Goal: Task Accomplishment & Management: Manage account settings

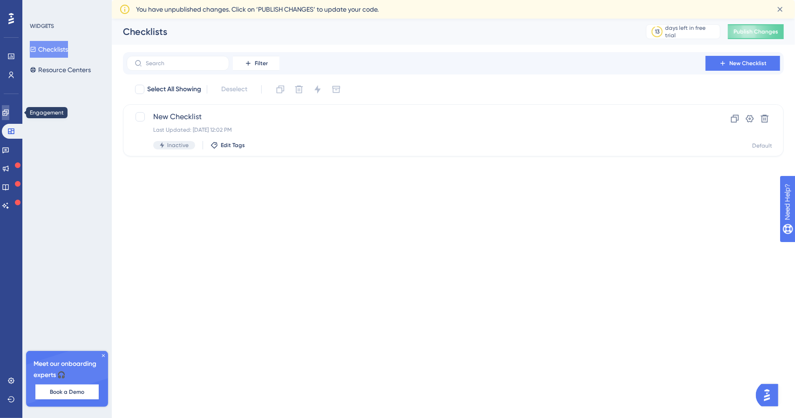
click at [8, 116] on icon at bounding box center [5, 112] width 7 height 7
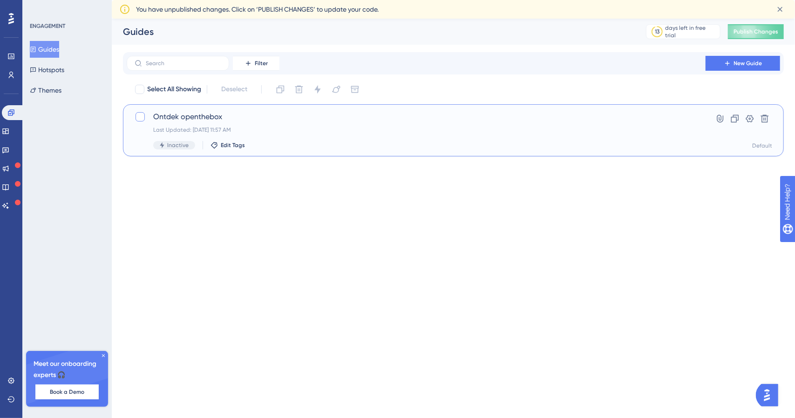
click at [139, 115] on div at bounding box center [139, 116] width 9 height 9
checkbox input "true"
click at [139, 115] on icon at bounding box center [140, 116] width 6 height 7
checkbox input "false"
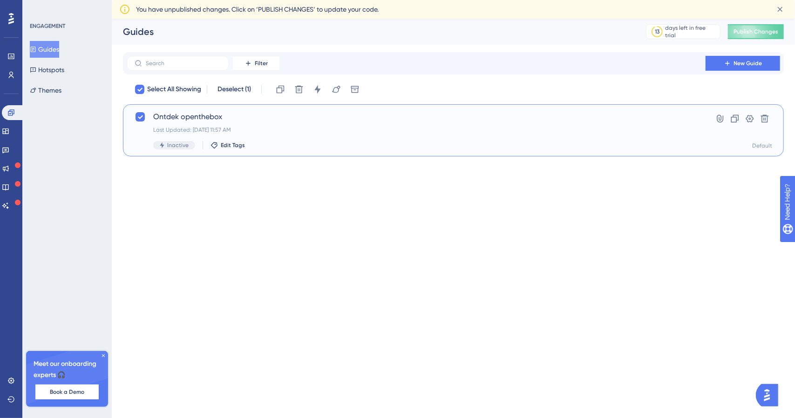
checkbox input "false"
click at [137, 116] on div at bounding box center [139, 116] width 9 height 9
checkbox input "true"
click at [317, 91] on icon at bounding box center [317, 89] width 9 height 9
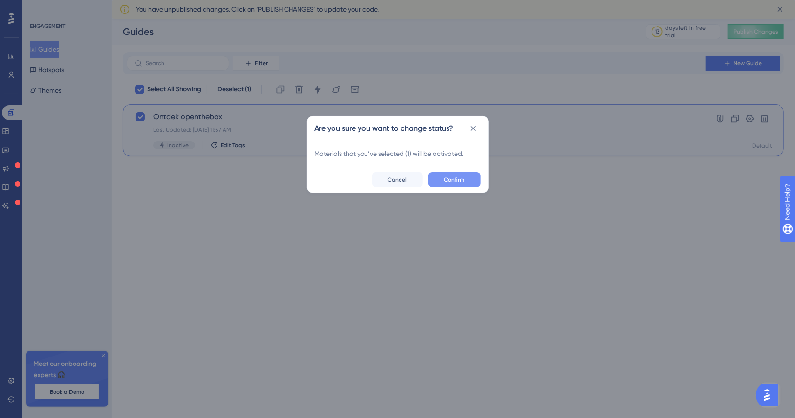
click at [455, 179] on span "Confirm" at bounding box center [454, 179] width 20 height 7
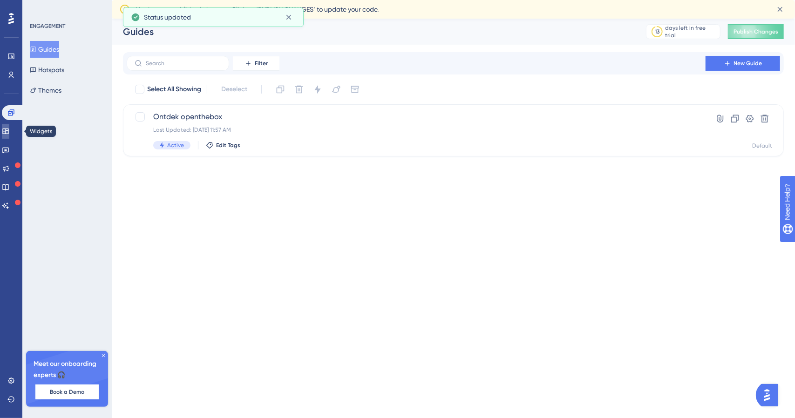
click at [8, 131] on icon at bounding box center [5, 132] width 6 height 6
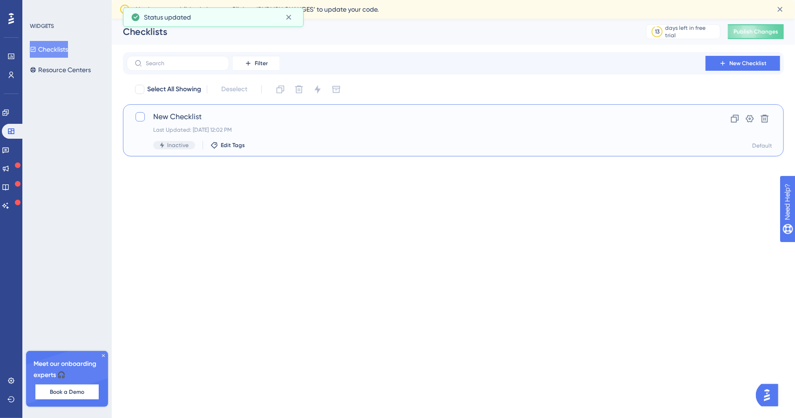
click at [142, 115] on div at bounding box center [139, 116] width 9 height 9
checkbox input "true"
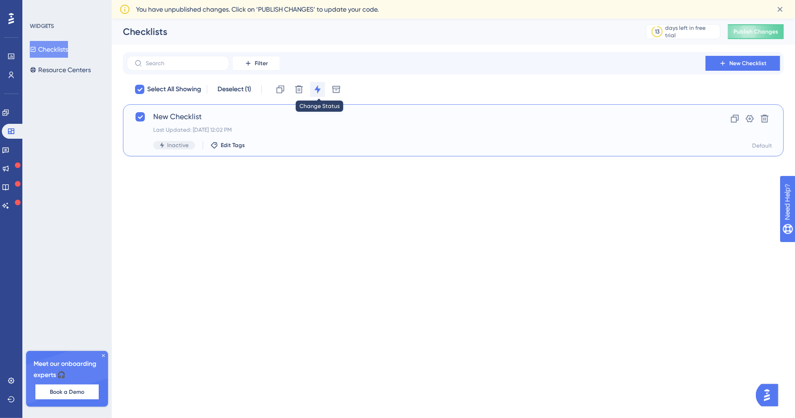
click at [317, 92] on icon at bounding box center [317, 89] width 9 height 9
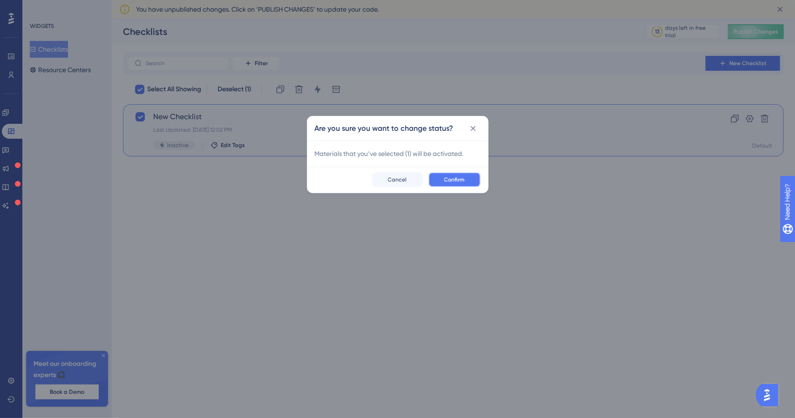
click at [465, 179] on button "Confirm" at bounding box center [454, 179] width 52 height 15
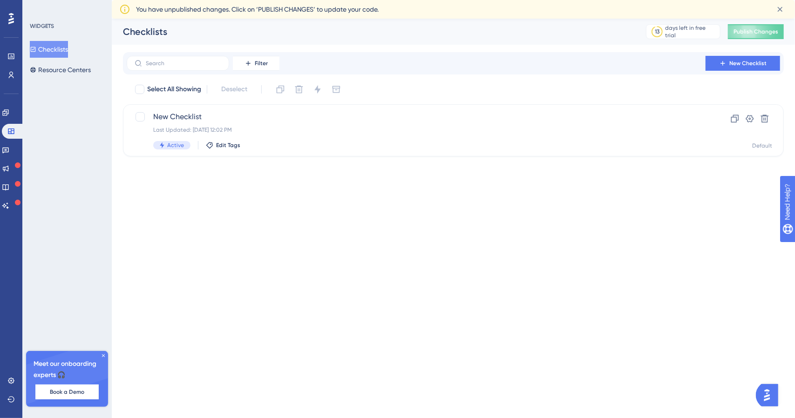
click at [380, 0] on html "Performance Users Engagement Widgets Feedback Product Updates Knowledge Base AI…" at bounding box center [397, 0] width 795 height 0
click at [764, 34] on span "Publish Changes" at bounding box center [755, 31] width 45 height 7
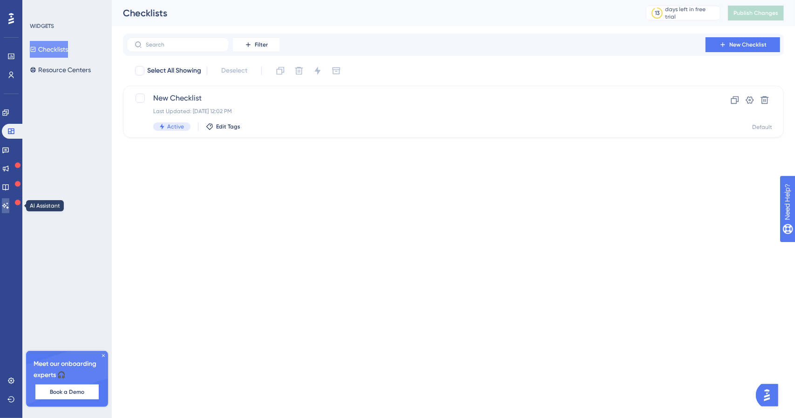
click at [9, 205] on icon at bounding box center [5, 205] width 7 height 7
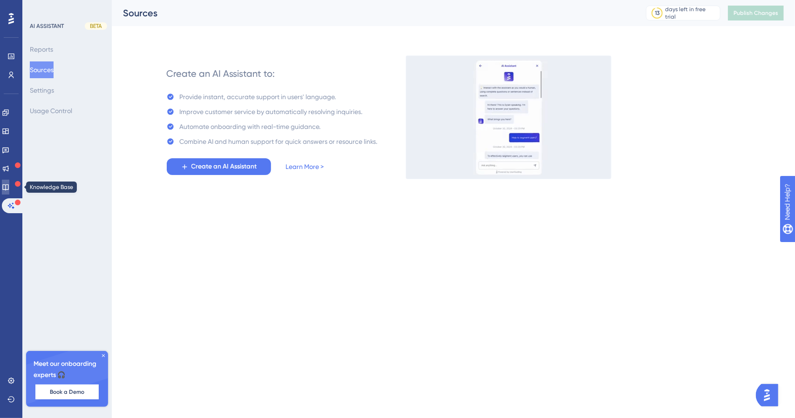
click at [8, 190] on icon at bounding box center [5, 187] width 6 height 6
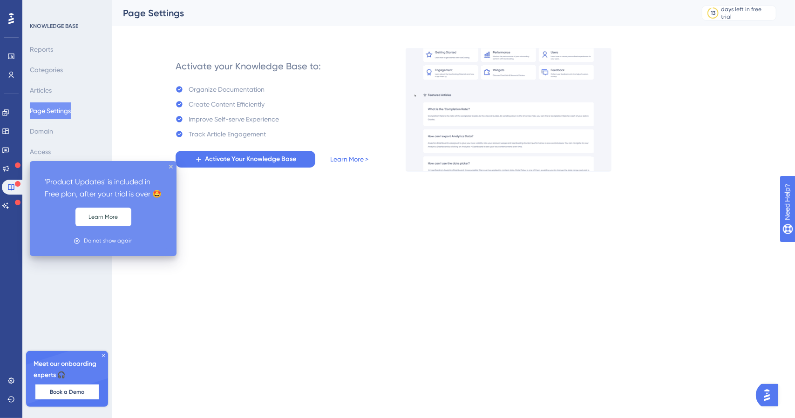
click at [15, 164] on icon at bounding box center [18, 165] width 6 height 6
click at [196, 0] on html "'Product Updates' is included in Free plan, after your trial is over 🤩 Learn Mo…" at bounding box center [397, 0] width 795 height 0
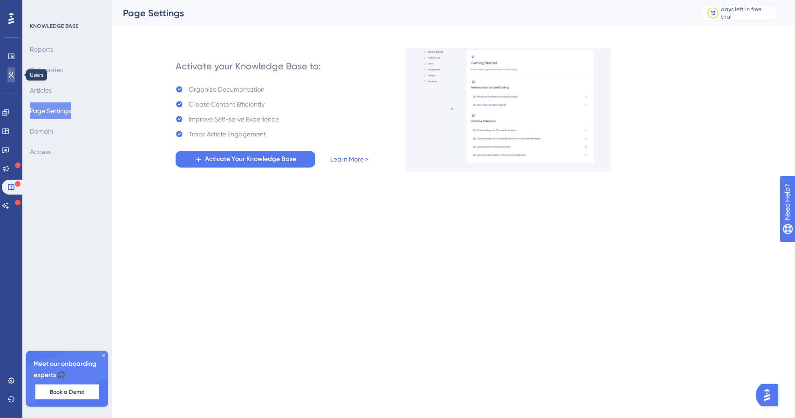
click at [0, 0] on icon at bounding box center [0, 0] width 0 height 0
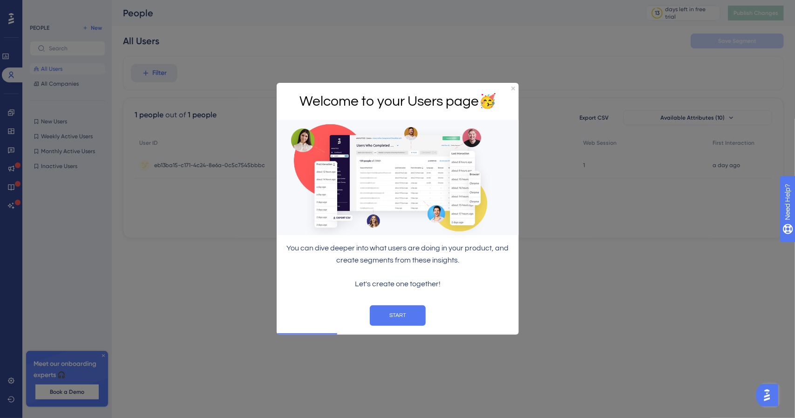
click at [510, 88] on div "Welcome to your Users page 🥳" at bounding box center [397, 102] width 242 height 38
click at [513, 88] on icon "Close Preview" at bounding box center [513, 89] width 4 height 4
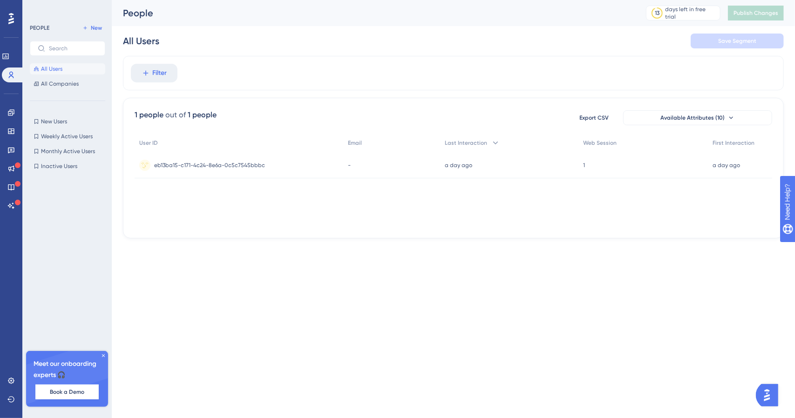
click at [355, 213] on div "User ID Email Last Interaction Web Session First Interaction eb13ba15-c171-4c24…" at bounding box center [453, 180] width 637 height 93
click at [236, 163] on span "eb13ba15-c171-4c24-8e6a-0c5c7545bbbc" at bounding box center [209, 165] width 111 height 7
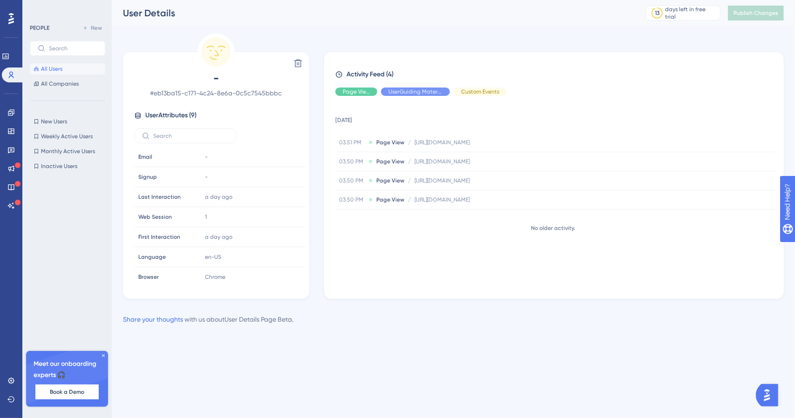
click at [368, 341] on div "Performance Users Engagement Widgets Feedback Product Updates Knowledge Base AI…" at bounding box center [397, 177] width 795 height 355
click at [399, 89] on div "Hide" at bounding box center [415, 92] width 69 height 8
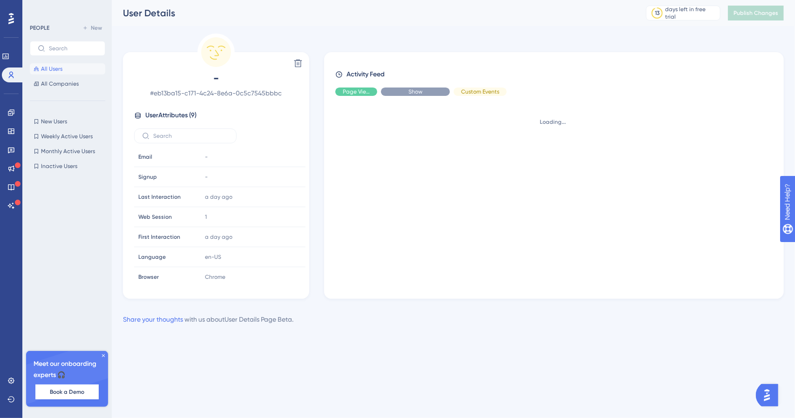
click at [399, 89] on div "Show" at bounding box center [415, 92] width 69 height 8
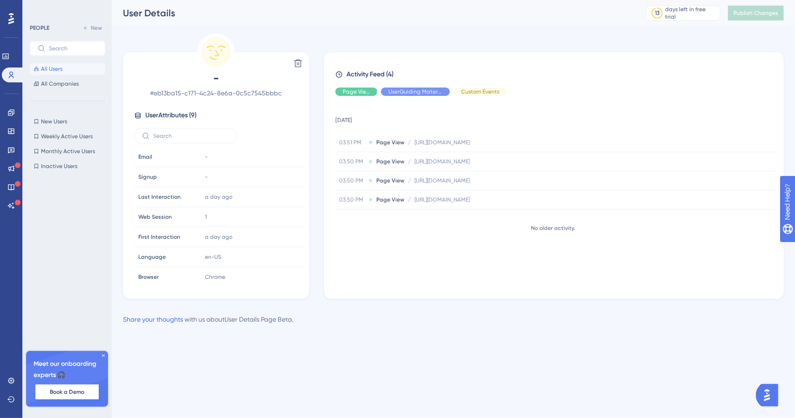
click at [312, 144] on div "Delete - # eb13ba15-c171-4c24-8e6a-0c5c7545bbbc User Attributes ( 9 ) Email Ema…" at bounding box center [453, 166] width 661 height 265
click at [10, 114] on icon at bounding box center [11, 112] width 6 height 6
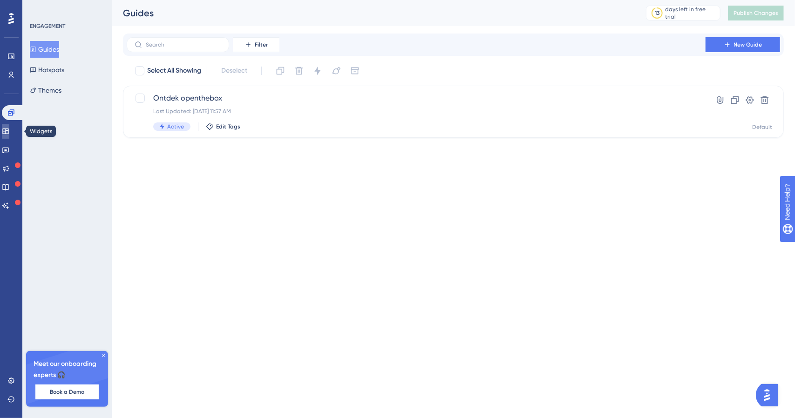
click at [9, 131] on icon at bounding box center [5, 131] width 7 height 7
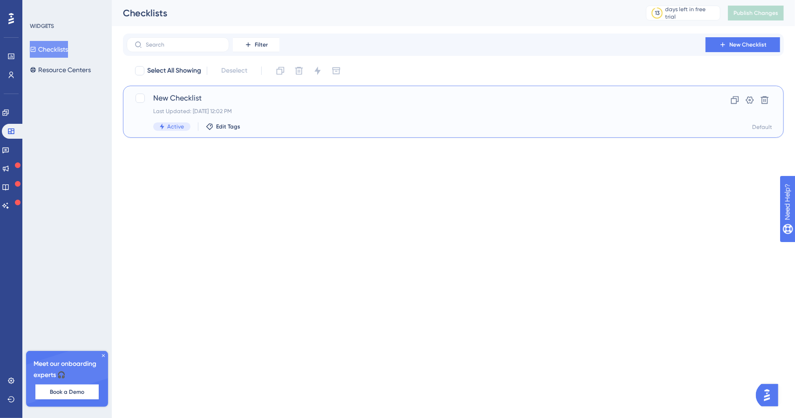
click at [305, 105] on div "New Checklist Last Updated: [DATE] 12:02 PM Active Edit Tags" at bounding box center [416, 112] width 526 height 38
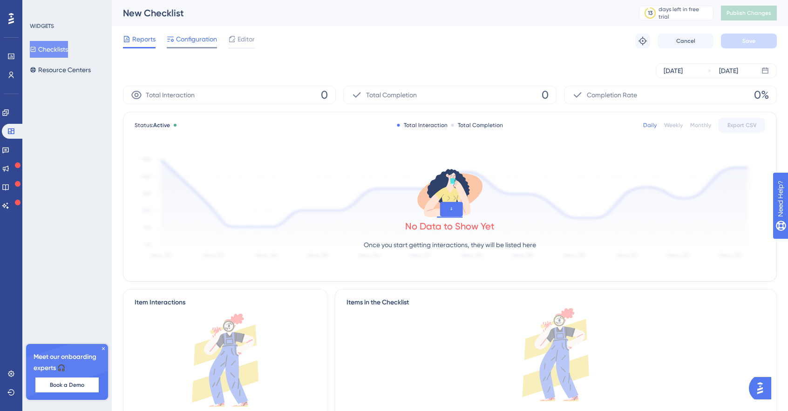
click at [202, 39] on span "Configuration" at bounding box center [196, 39] width 41 height 11
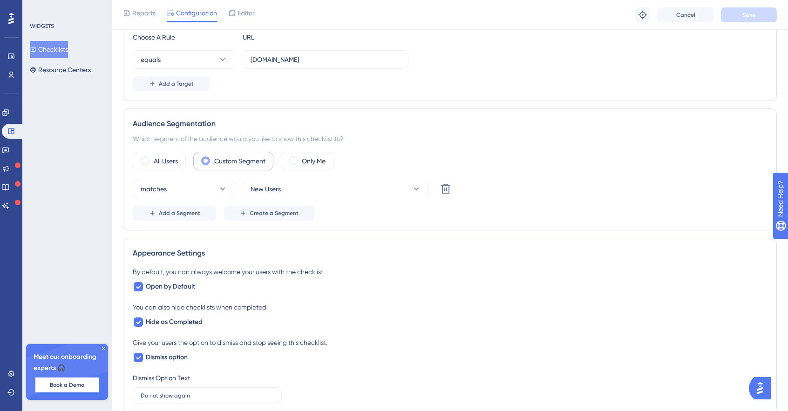
scroll to position [210, 0]
click at [154, 157] on label "All Users" at bounding box center [166, 160] width 24 height 11
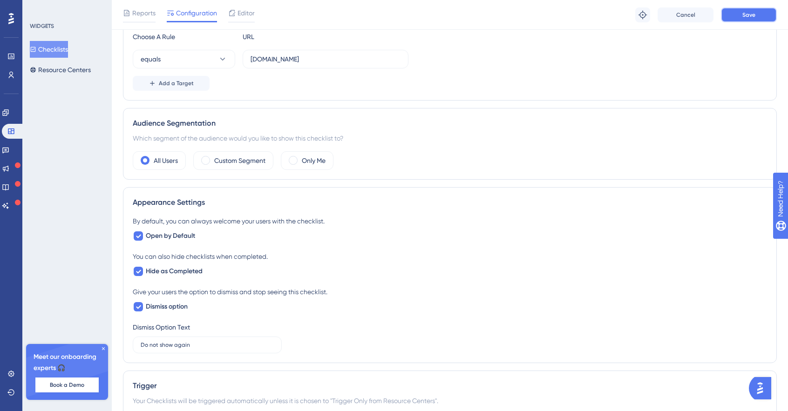
click at [742, 15] on span "Save" at bounding box center [748, 14] width 13 height 7
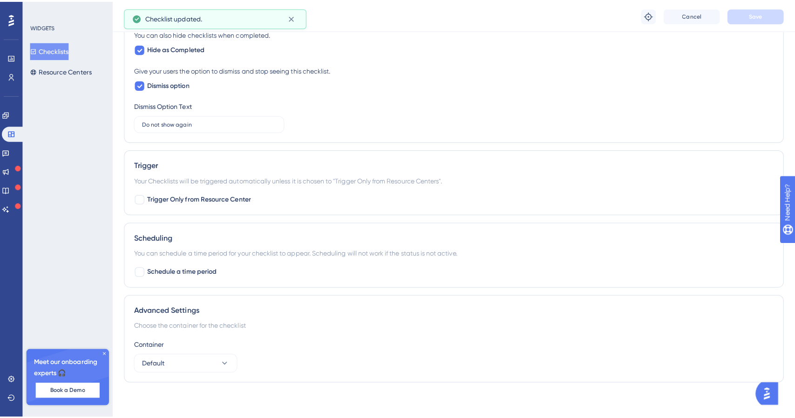
scroll to position [0, 0]
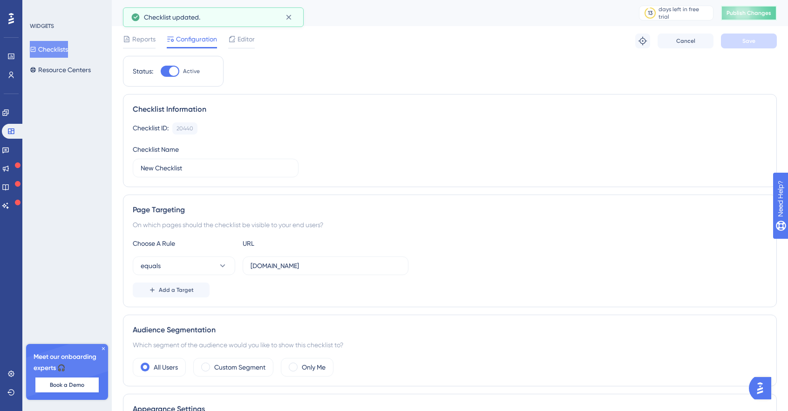
click at [761, 14] on button "Publish Changes" at bounding box center [749, 13] width 56 height 15
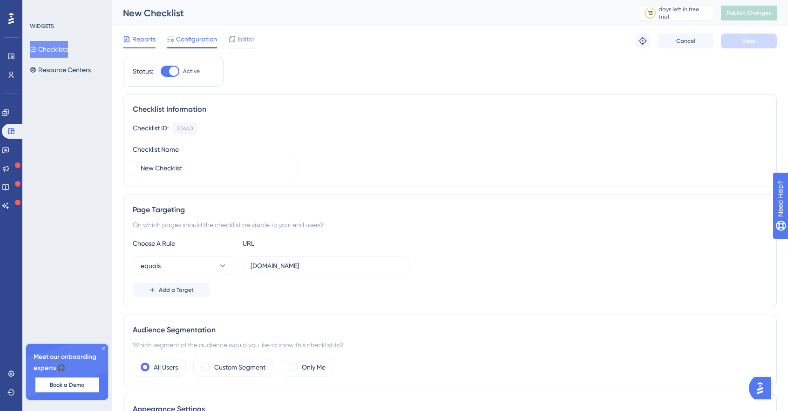
click at [137, 41] on span "Reports" at bounding box center [143, 39] width 23 height 11
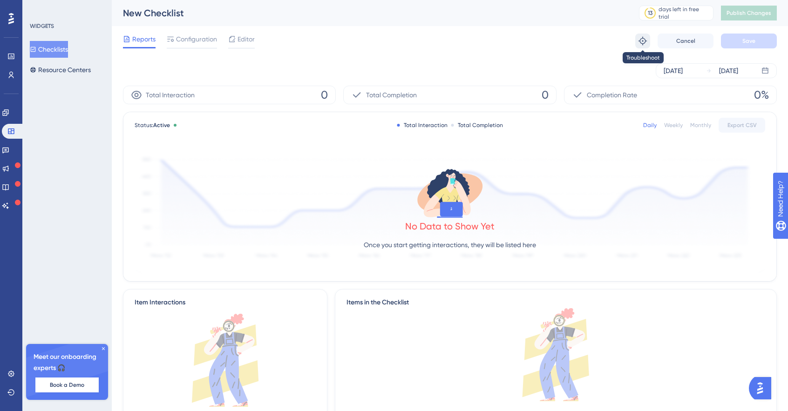
click at [643, 39] on icon at bounding box center [642, 40] width 9 height 9
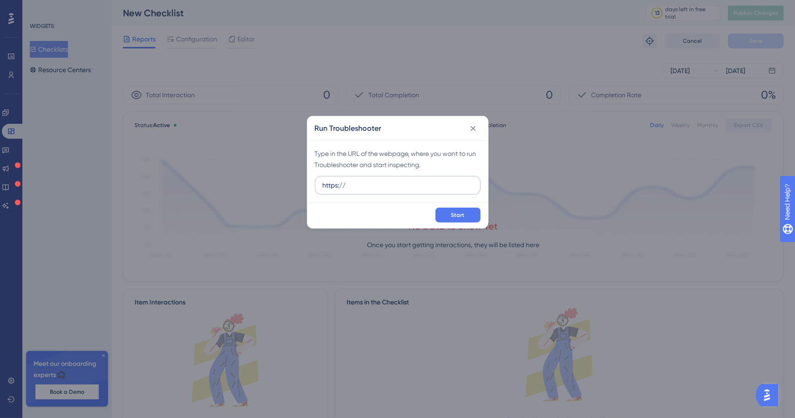
click at [393, 183] on input "https://" at bounding box center [398, 185] width 150 height 10
paste input "[URL][DOMAIN_NAME][PERSON_NAME]"
type input "https://[URL][DOMAIN_NAME][PERSON_NAME]"
click at [472, 216] on button "Start" at bounding box center [457, 215] width 45 height 15
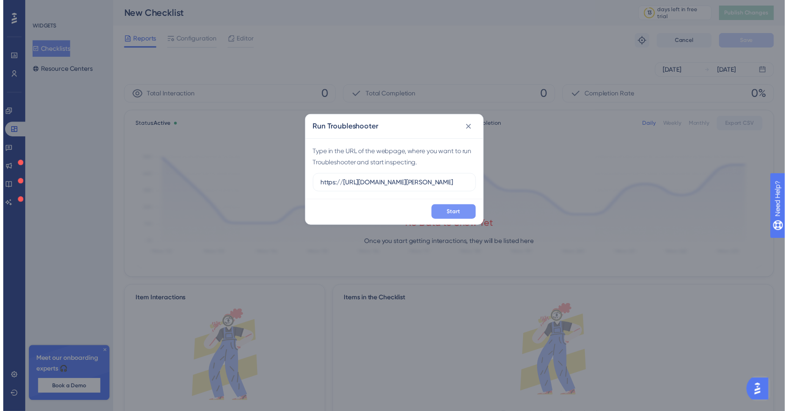
scroll to position [0, 0]
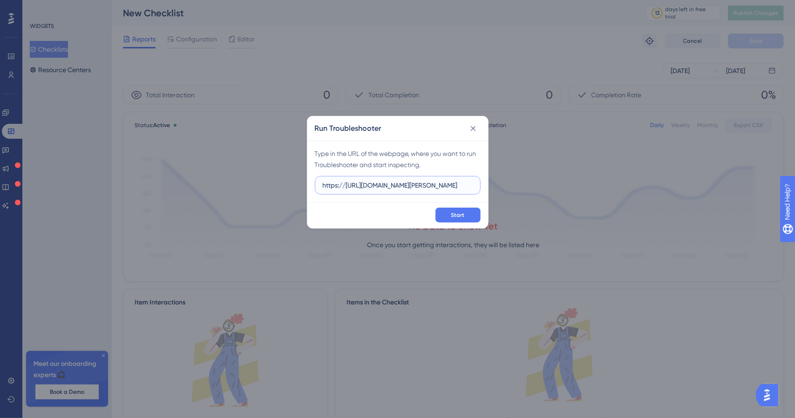
click at [404, 185] on input "https://[URL][DOMAIN_NAME][PERSON_NAME]" at bounding box center [398, 185] width 150 height 10
click at [475, 124] on icon at bounding box center [472, 128] width 9 height 9
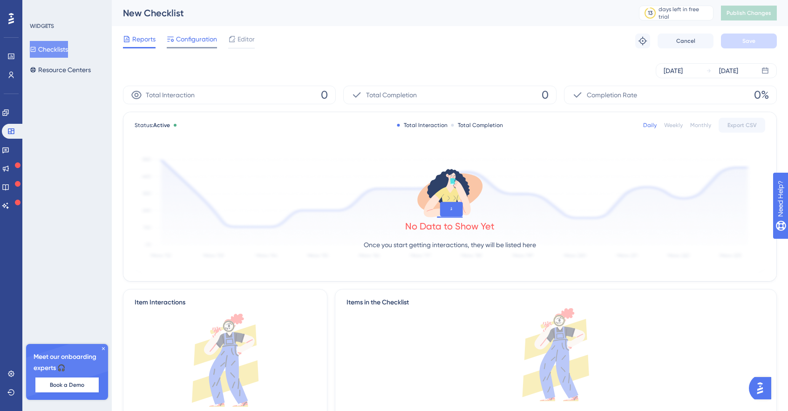
click at [201, 41] on span "Configuration" at bounding box center [196, 39] width 41 height 11
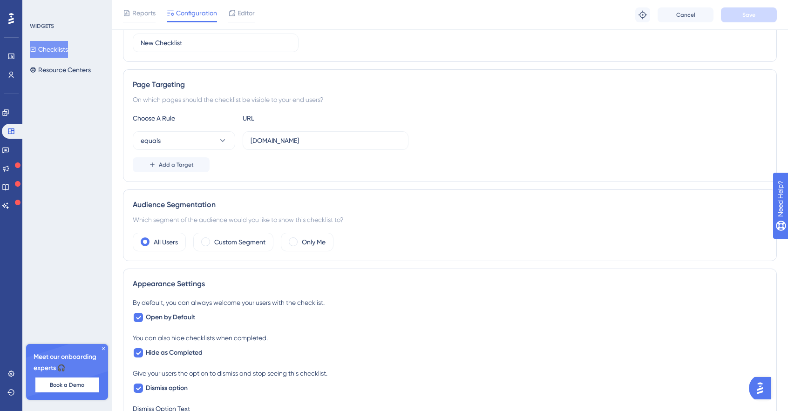
scroll to position [129, 0]
click at [201, 140] on button "equals" at bounding box center [184, 141] width 102 height 19
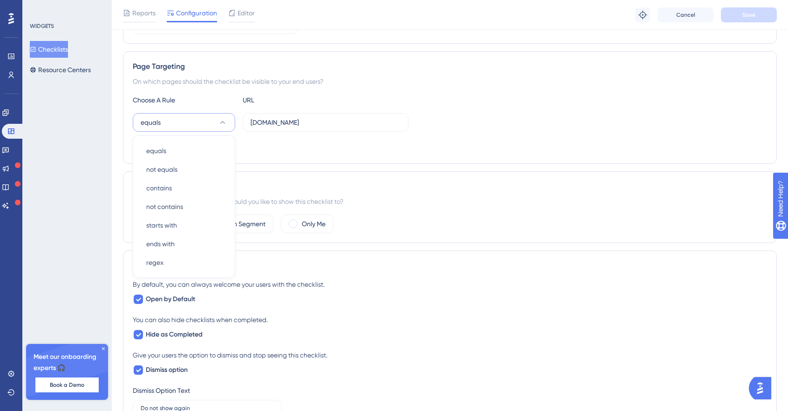
click at [299, 149] on div "Add a Target" at bounding box center [450, 146] width 634 height 15
click at [297, 117] on input "[DOMAIN_NAME]" at bounding box center [325, 122] width 150 height 10
paste input "[URL][DOMAIN_NAME][PERSON_NAME]"
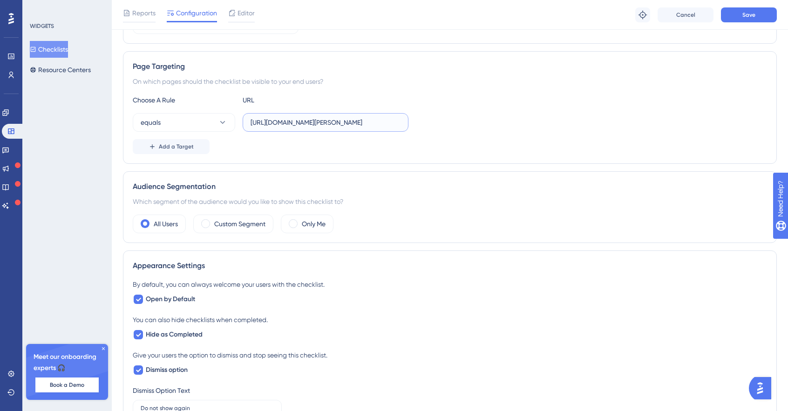
scroll to position [0, 0]
type input "[URL][DOMAIN_NAME][PERSON_NAME]"
click at [748, 22] on button "Save" at bounding box center [749, 14] width 56 height 15
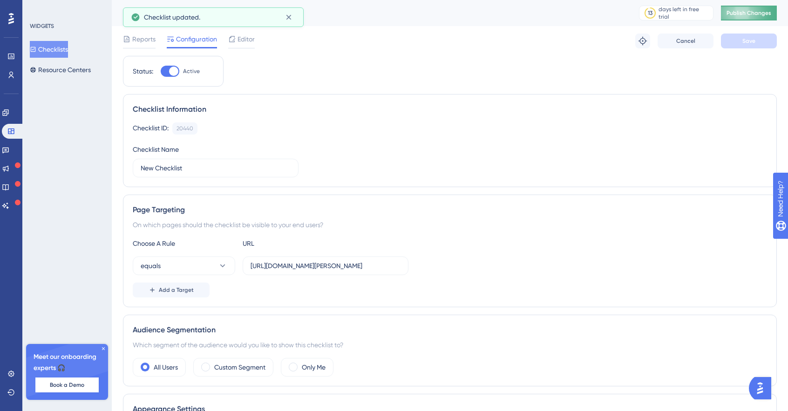
click at [758, 9] on span "Publish Changes" at bounding box center [748, 12] width 45 height 7
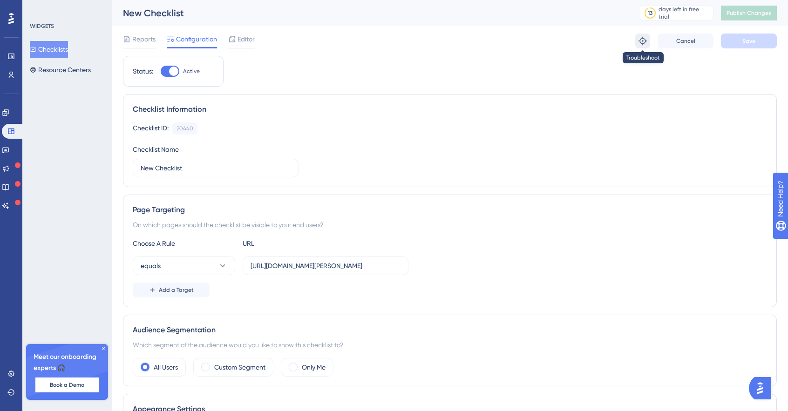
click at [643, 40] on icon at bounding box center [642, 40] width 9 height 9
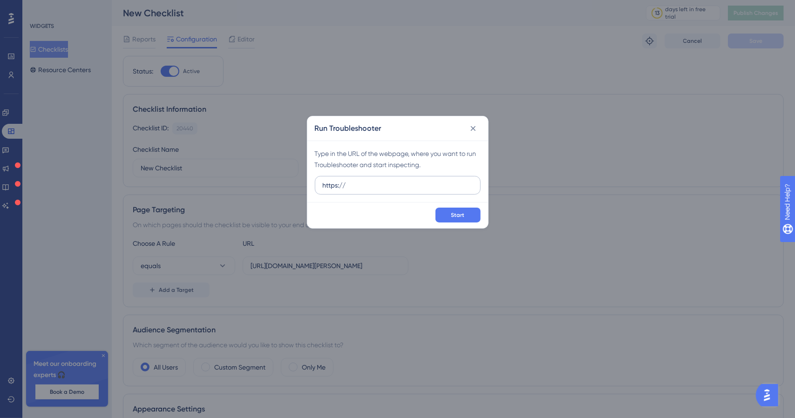
click at [421, 187] on input "https://" at bounding box center [398, 185] width 150 height 10
type input "https://[URL][DOMAIN_NAME][PERSON_NAME]"
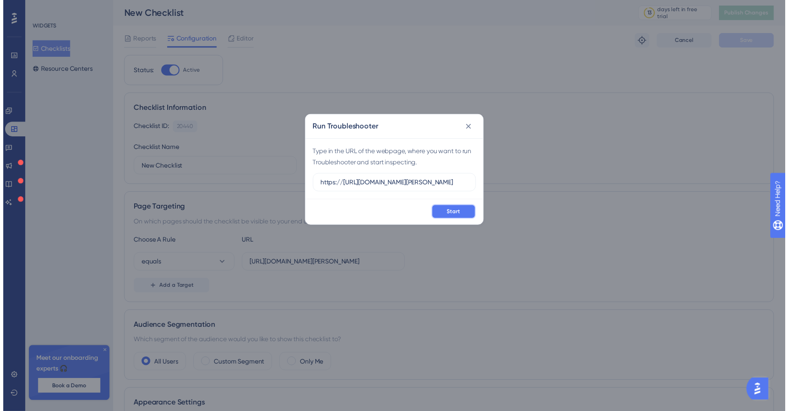
scroll to position [0, 0]
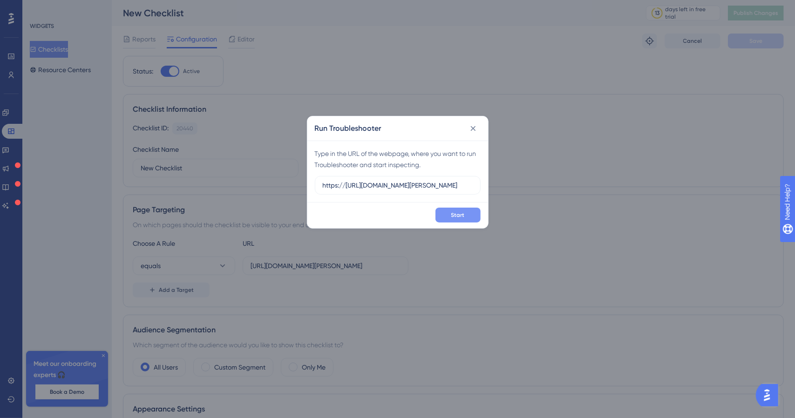
click at [441, 215] on button "Start" at bounding box center [457, 215] width 45 height 15
click at [471, 128] on icon at bounding box center [472, 128] width 9 height 9
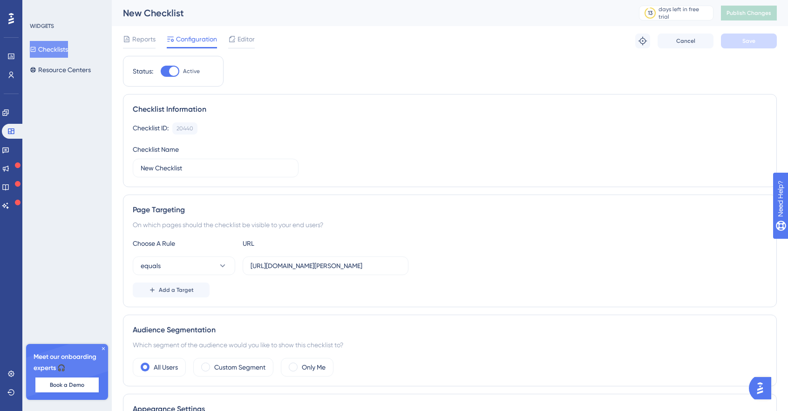
click at [758, 390] on img "Open AI Assistant Launcher" at bounding box center [759, 388] width 17 height 17
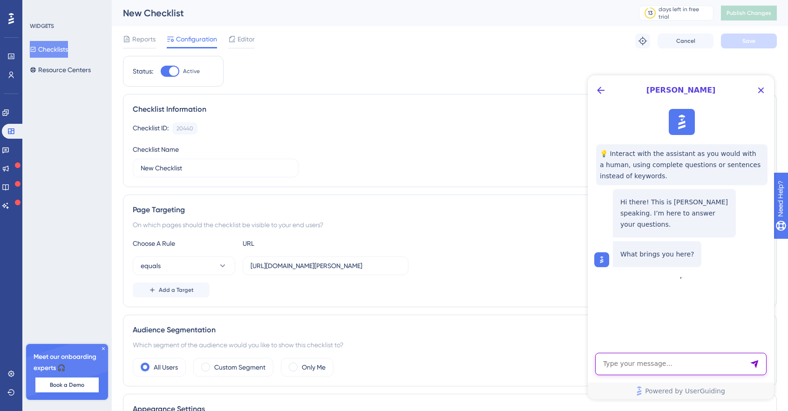
click at [668, 365] on textarea "AI Assistant Text Input" at bounding box center [680, 364] width 171 height 22
type textarea "Hi, my widget isn't showing in my app."
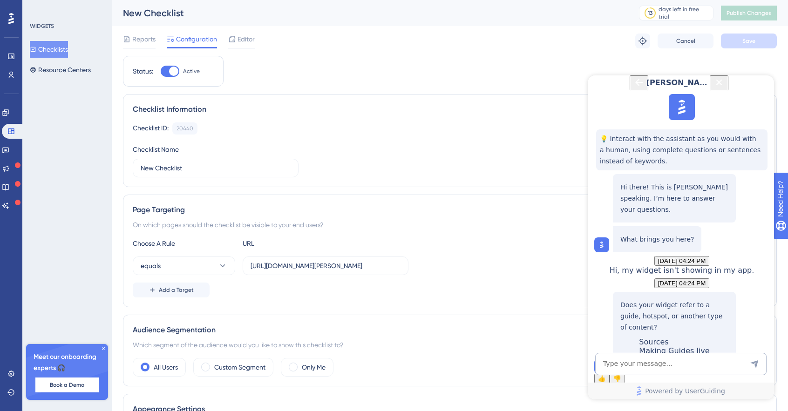
scroll to position [90, 0]
click at [677, 363] on textarea "AI Assistant Text Input" at bounding box center [680, 364] width 171 height 22
type textarea "A checklist which includes a guide."
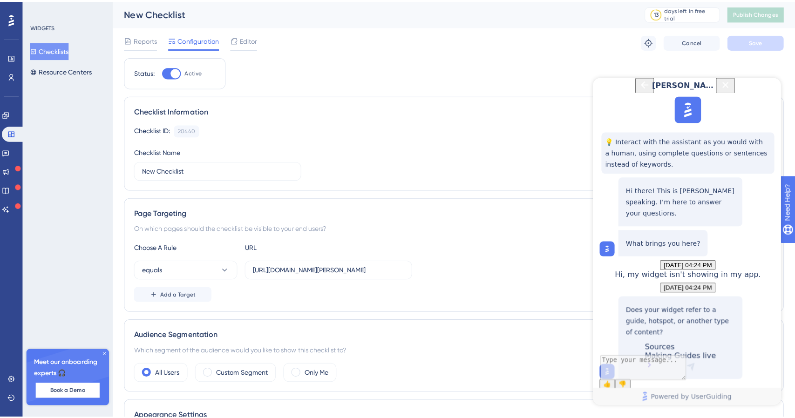
scroll to position [152, 0]
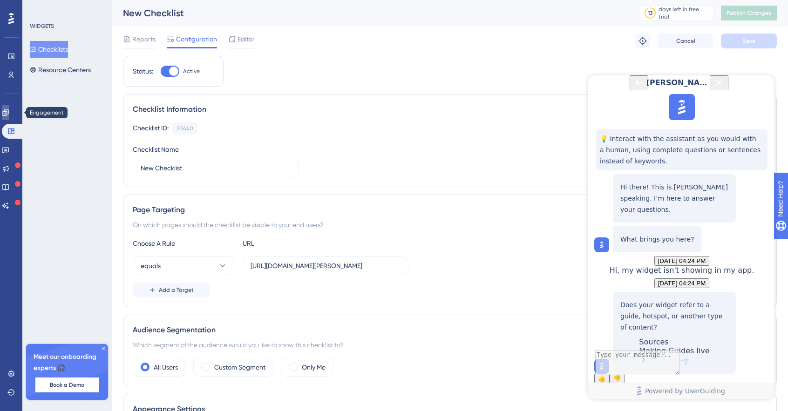
click at [8, 109] on icon at bounding box center [5, 112] width 6 height 6
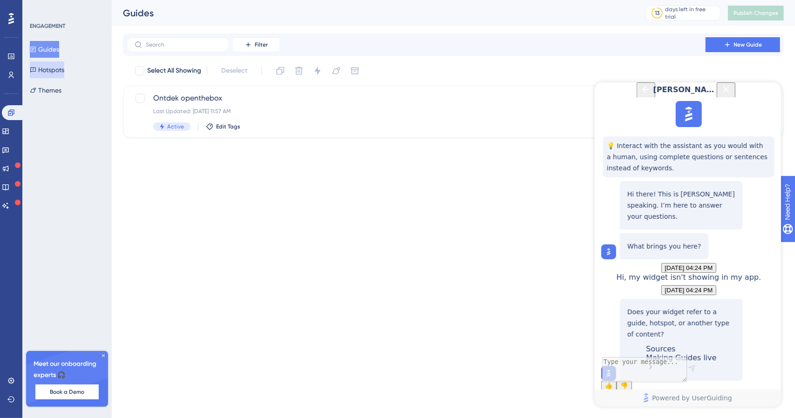
click at [44, 69] on button "Hotspots" at bounding box center [47, 69] width 34 height 17
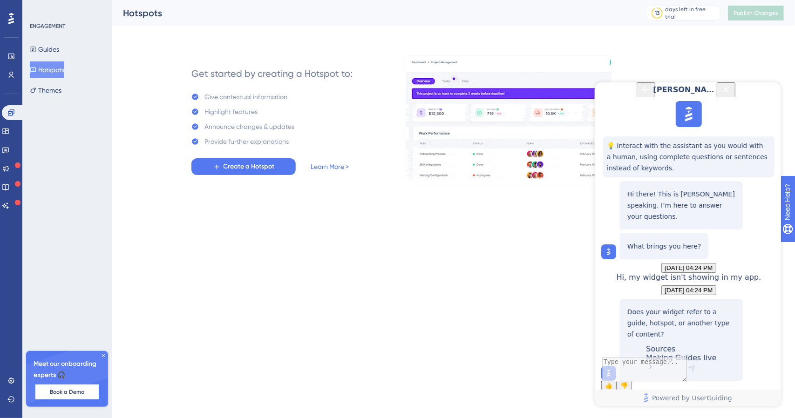
click at [290, 0] on html "Performance Users Engagement Widgets Feedback Product Updates Knowledge Base AI…" at bounding box center [397, 0] width 795 height 0
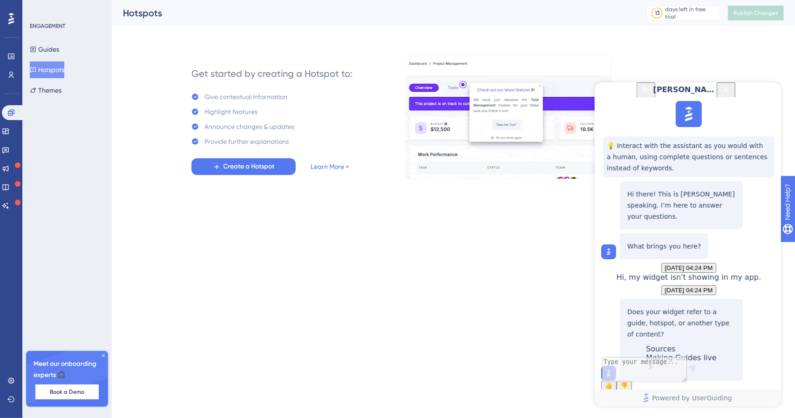
click at [436, 0] on html "Performance Users Engagement Widgets Feedback Product Updates Knowledge Base AI…" at bounding box center [397, 0] width 795 height 0
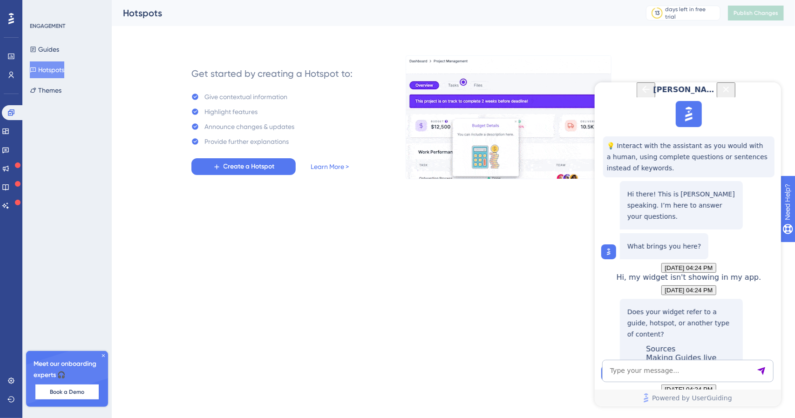
scroll to position [371, 0]
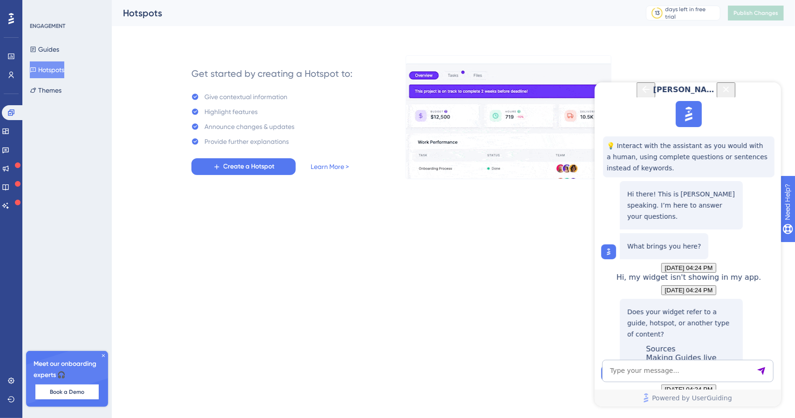
click at [564, 0] on html "Performance Users Engagement Widgets Feedback Product Updates Knowledge Base AI…" at bounding box center [397, 0] width 795 height 0
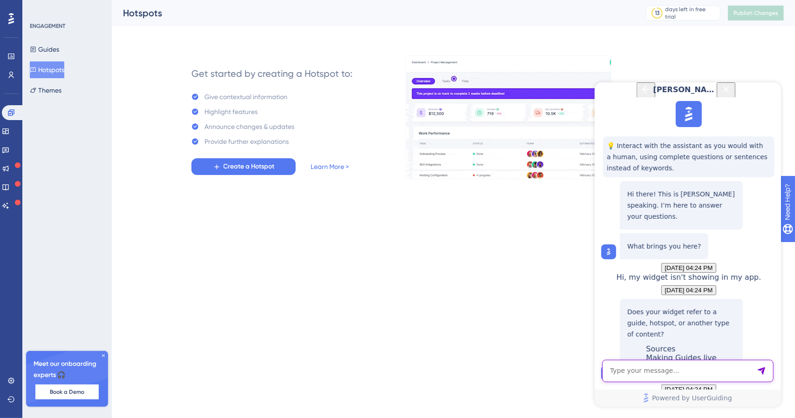
click at [664, 374] on textarea "AI Assistant Text Input" at bounding box center [687, 370] width 171 height 22
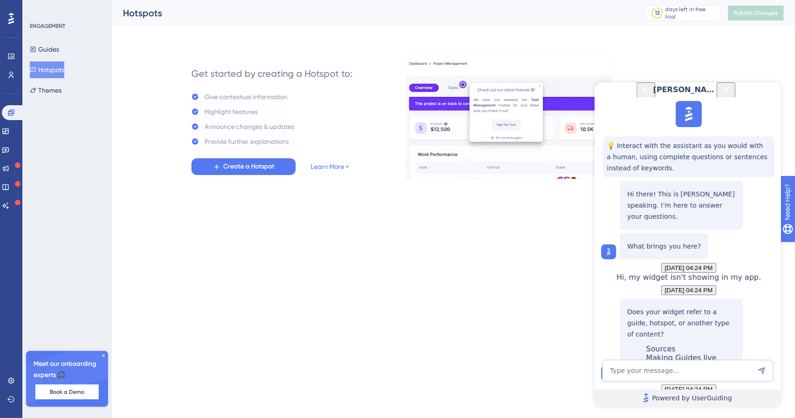
click at [602, 390] on link "Powered by UserGuiding" at bounding box center [687, 397] width 186 height 17
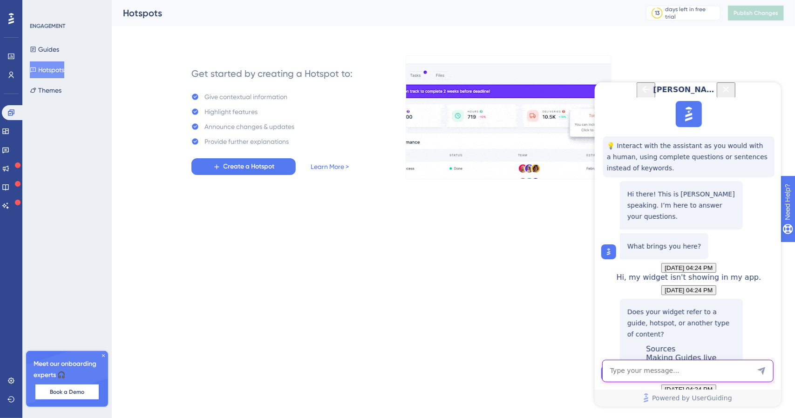
click at [684, 365] on textarea "AI Assistant Text Input" at bounding box center [687, 370] width 171 height 22
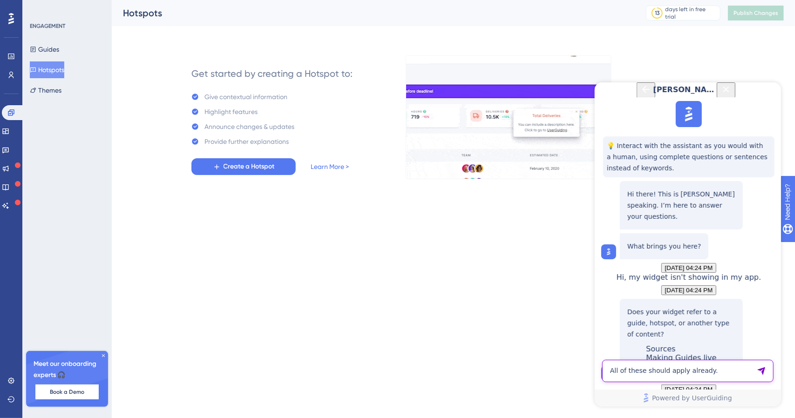
type textarea "All of these should apply already."
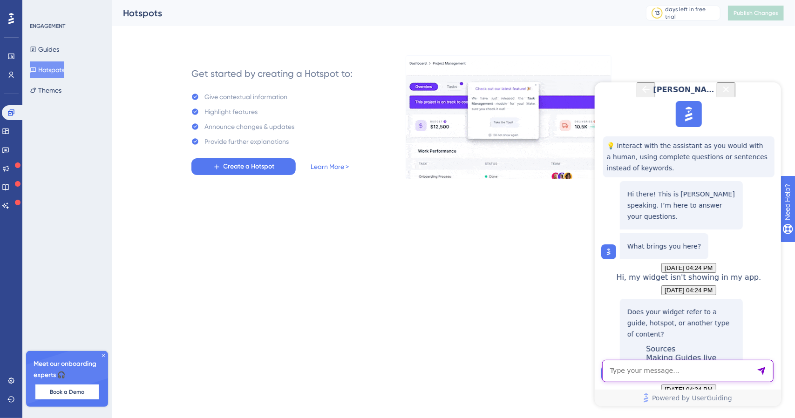
click at [699, 377] on textarea "AI Assistant Text Input" at bounding box center [687, 370] width 171 height 22
type textarea "It doesn't work in our viewer-test environment."
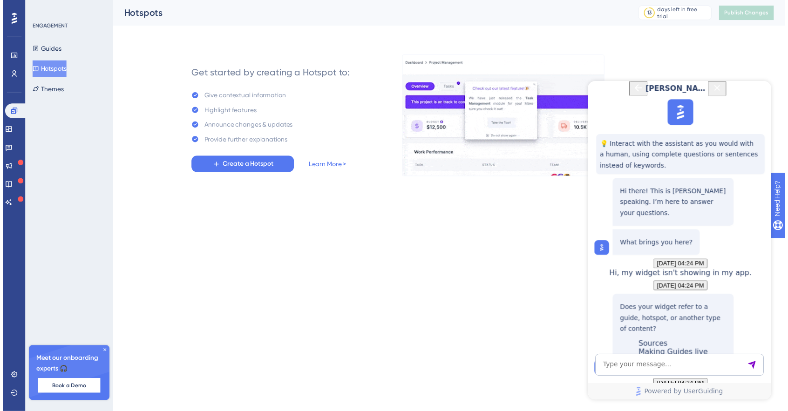
scroll to position [800, 0]
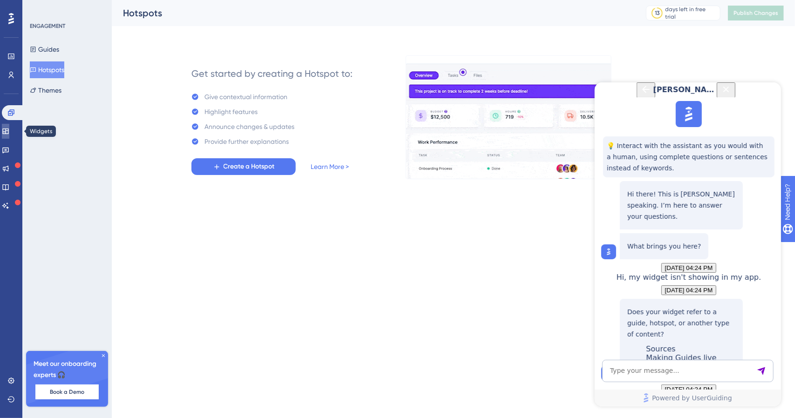
click at [8, 131] on icon at bounding box center [5, 132] width 6 height 6
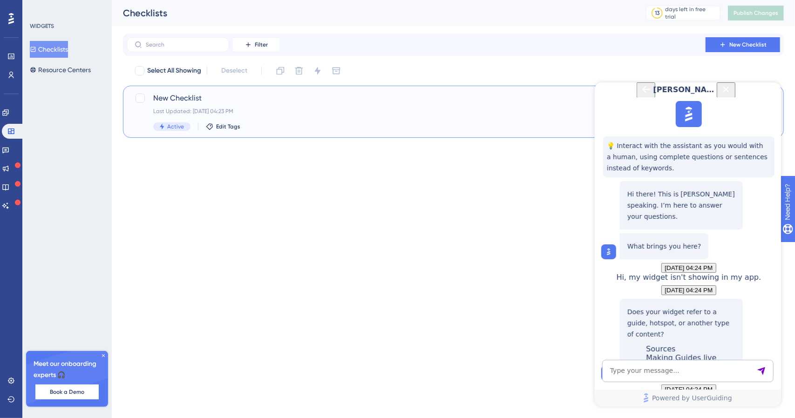
click at [217, 96] on span "New Checklist" at bounding box center [416, 98] width 526 height 11
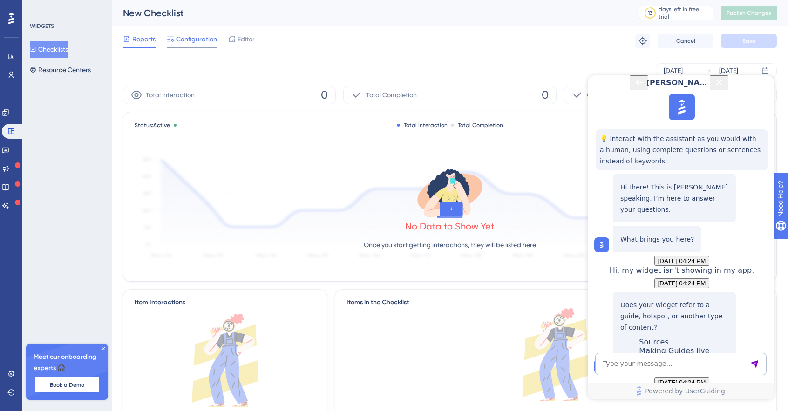
click at [189, 44] on span "Configuration" at bounding box center [196, 39] width 41 height 11
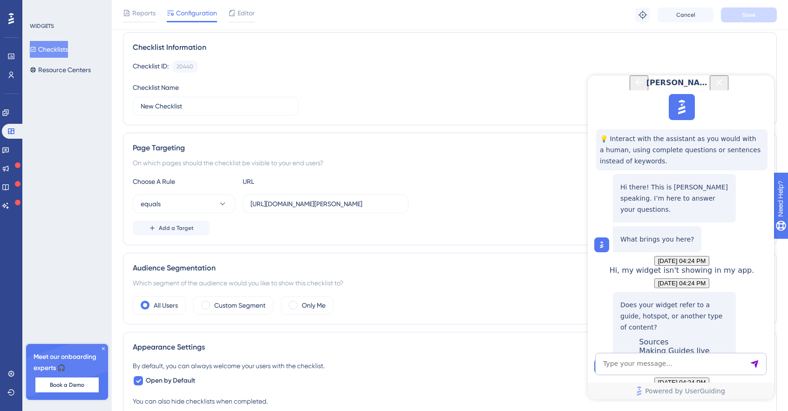
scroll to position [65, 0]
click at [340, 246] on div "Status: Active Checklist Information Checklist ID: 20440 Copy Checklist Name Ne…" at bounding box center [450, 373] width 654 height 759
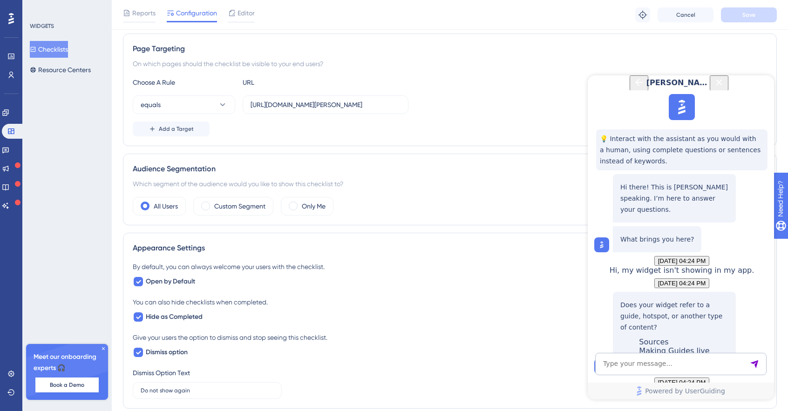
scroll to position [165, 0]
click at [703, 368] on textarea "AI Assistant Text Input" at bounding box center [680, 364] width 171 height 22
type textarea "It's already set to the right page URL."
click at [240, 14] on span "Editor" at bounding box center [245, 12] width 17 height 11
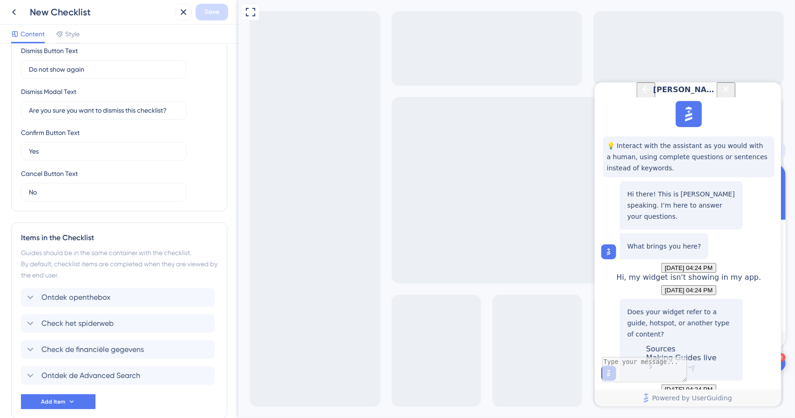
scroll to position [270, 0]
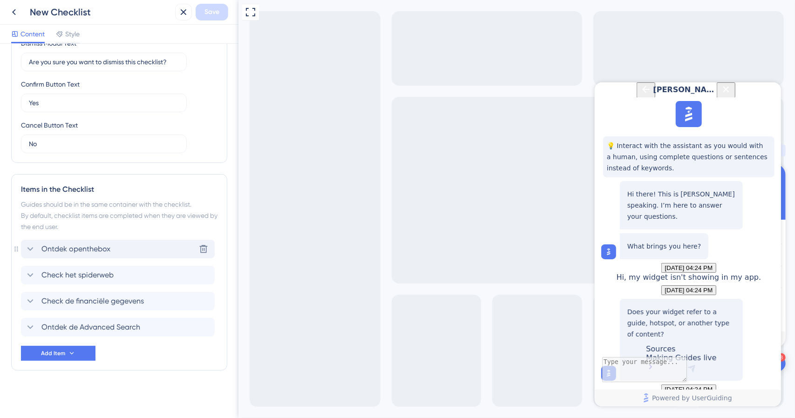
click at [52, 250] on span "Ontdek openthebox" at bounding box center [75, 249] width 69 height 11
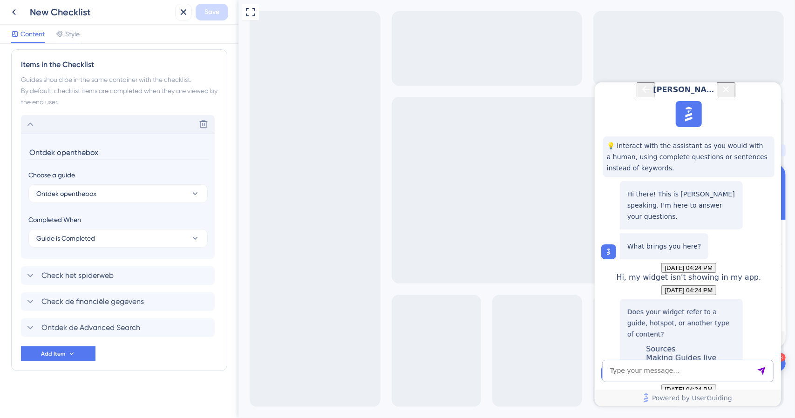
scroll to position [0, 0]
click at [29, 123] on icon at bounding box center [30, 124] width 6 height 4
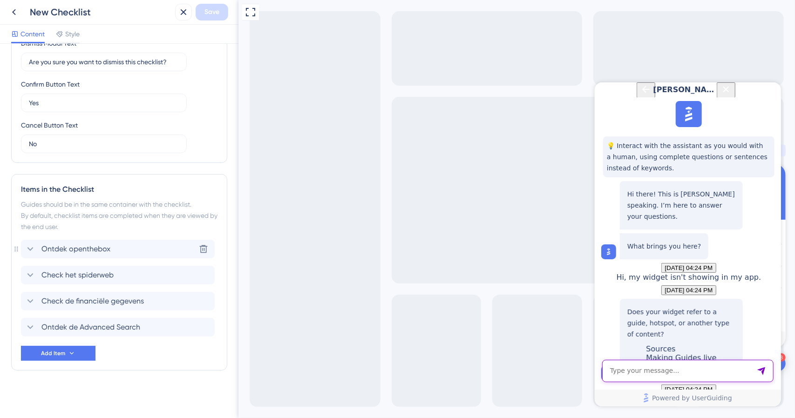
click at [720, 378] on textarea "AI Assistant Text Input" at bounding box center [687, 370] width 171 height 22
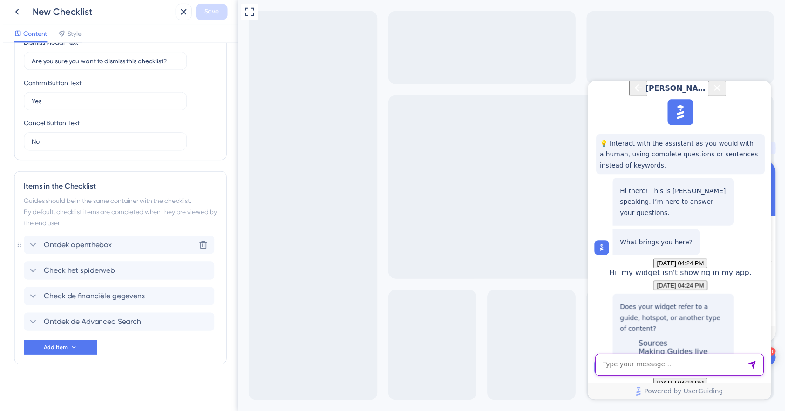
scroll to position [0, 0]
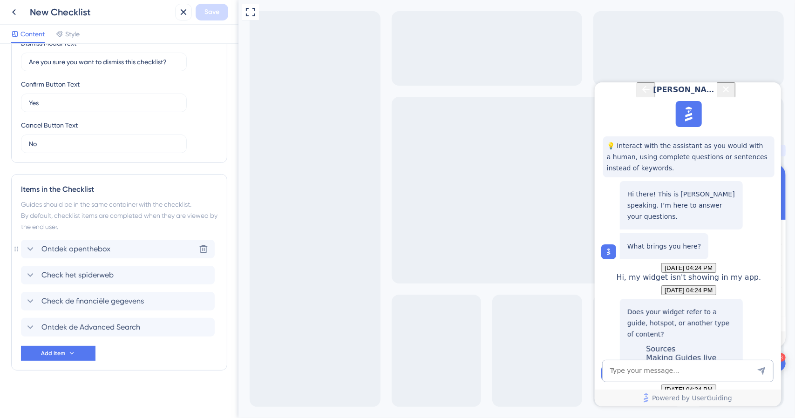
click at [458, 390] on div "Full Screen Preview 3 Get Started Onboarding Checklist Getting started 25% Ontd…" at bounding box center [516, 209] width 556 height 418
click at [15, 12] on icon at bounding box center [13, 12] width 11 height 11
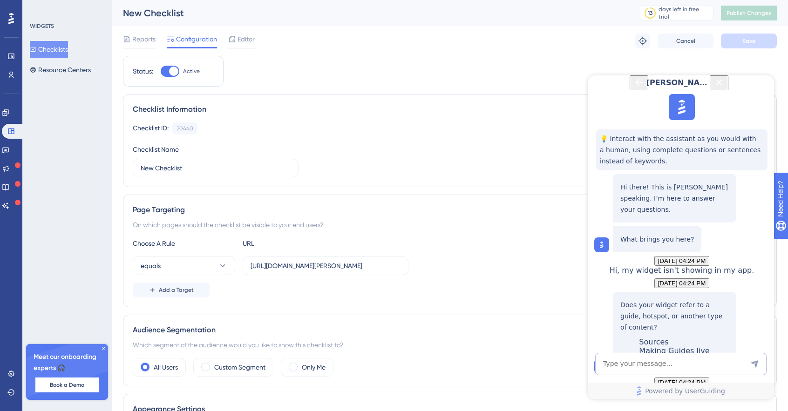
click at [56, 118] on div "WIDGETS Checklists Resource Centers Meet our onboarding experts 🎧 Book a Demo U…" at bounding box center [66, 205] width 89 height 411
click at [191, 167] on input "New Checklist" at bounding box center [216, 168] width 150 height 10
type input "openthebox onboarding checklist"
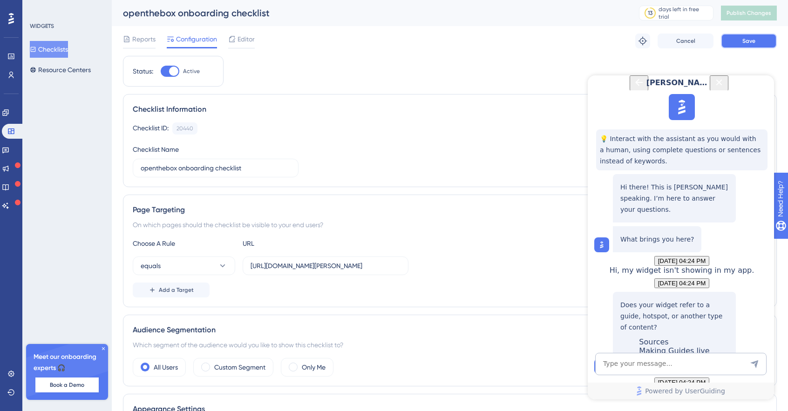
click at [751, 45] on button "Save" at bounding box center [749, 41] width 56 height 15
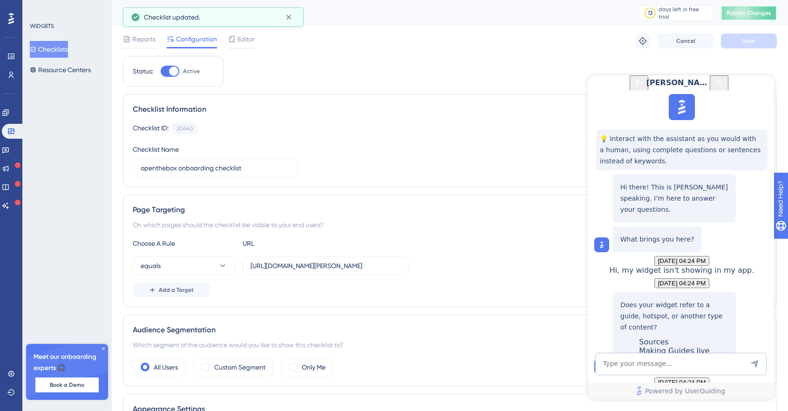
click at [761, 18] on button "Publish Changes" at bounding box center [749, 13] width 56 height 15
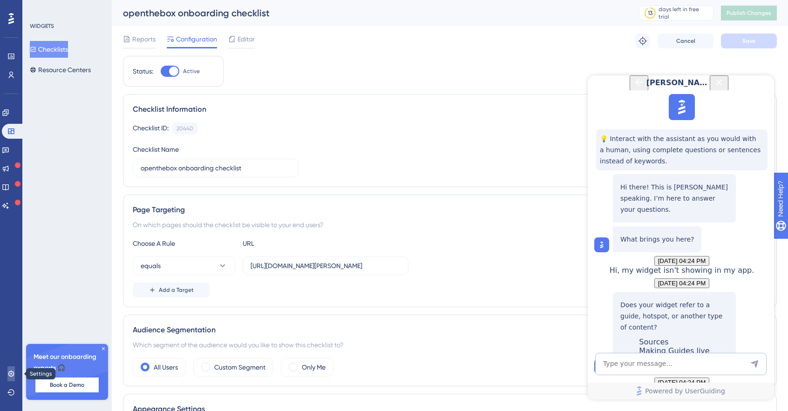
click at [11, 376] on icon at bounding box center [11, 374] width 6 height 6
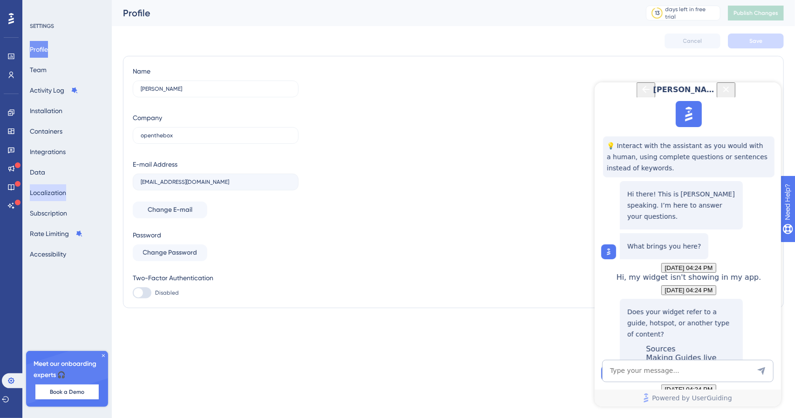
click at [55, 192] on button "Localization" at bounding box center [48, 192] width 36 height 17
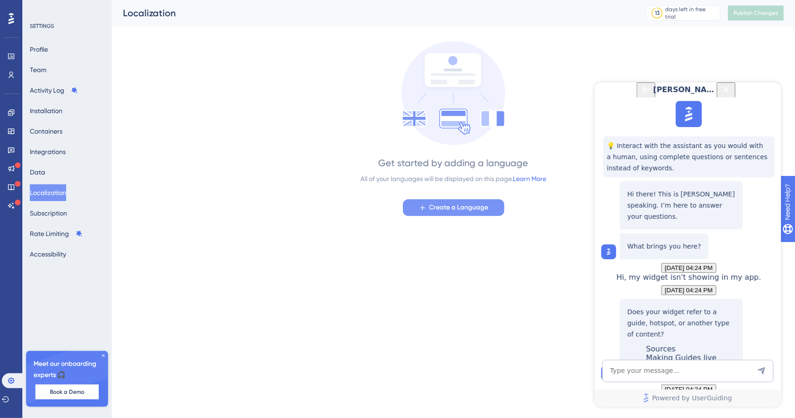
click at [469, 211] on span "Create a Language" at bounding box center [458, 207] width 59 height 11
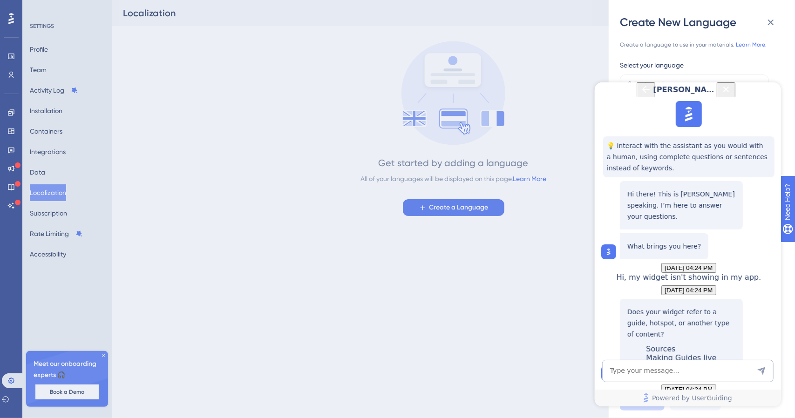
click at [729, 92] on icon "Close Button" at bounding box center [726, 89] width 6 height 6
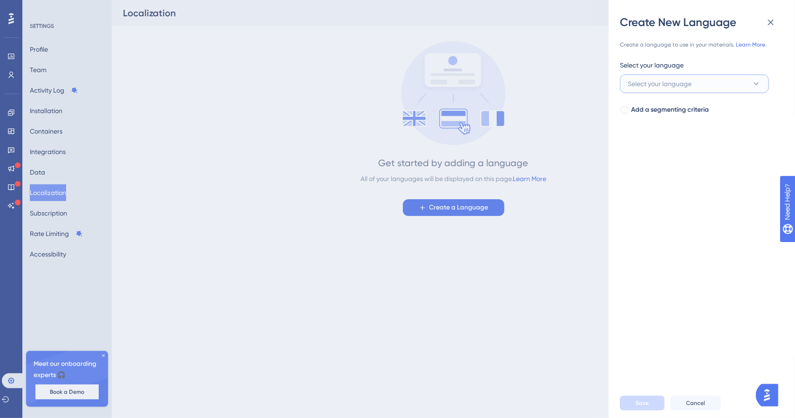
click at [674, 83] on span "Select your language" at bounding box center [660, 83] width 64 height 11
type input "engl"
click at [659, 137] on div "English English" at bounding box center [694, 140] width 122 height 19
click at [677, 104] on span "Add a segmenting criteria" at bounding box center [670, 109] width 78 height 11
click at [668, 154] on button "Select your segment" at bounding box center [694, 147] width 149 height 19
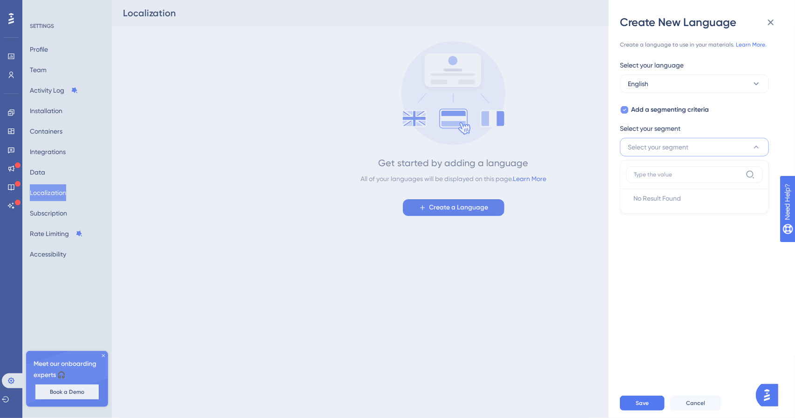
click at [623, 108] on icon at bounding box center [625, 109] width 4 height 7
checkbox input "false"
click at [671, 278] on div "Create a language to use in your materials. Learn More. Select your language En…" at bounding box center [705, 209] width 171 height 359
click at [646, 403] on span "Save" at bounding box center [642, 402] width 13 height 7
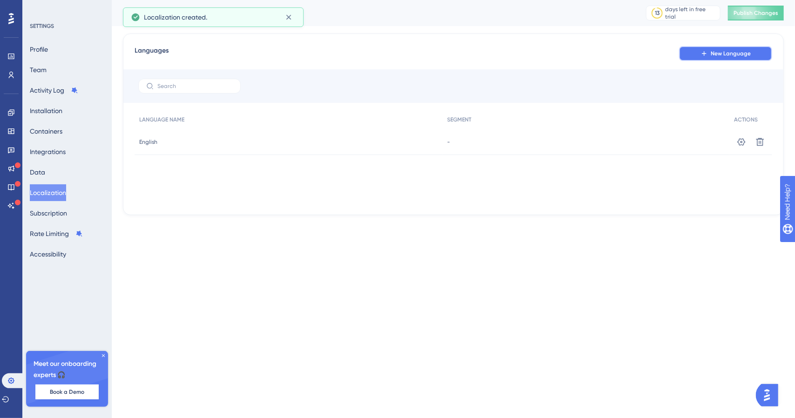
click at [724, 54] on span "New Language" at bounding box center [731, 53] width 40 height 7
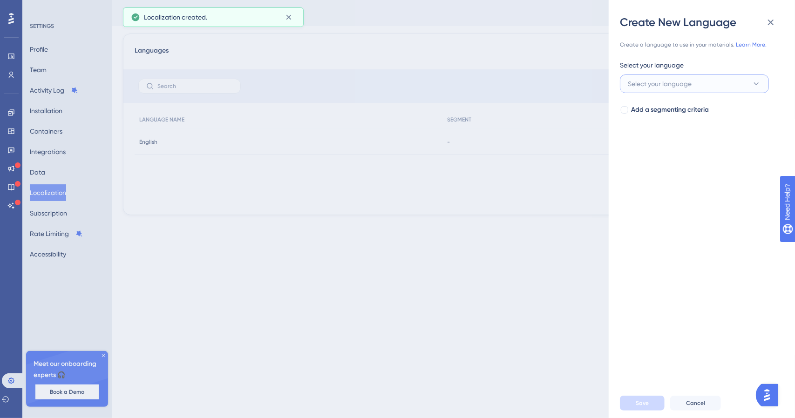
click at [664, 81] on span "Select your language" at bounding box center [660, 83] width 64 height 11
type input "dutch"
click at [653, 130] on div "Dutch Dutch" at bounding box center [694, 141] width 137 height 30
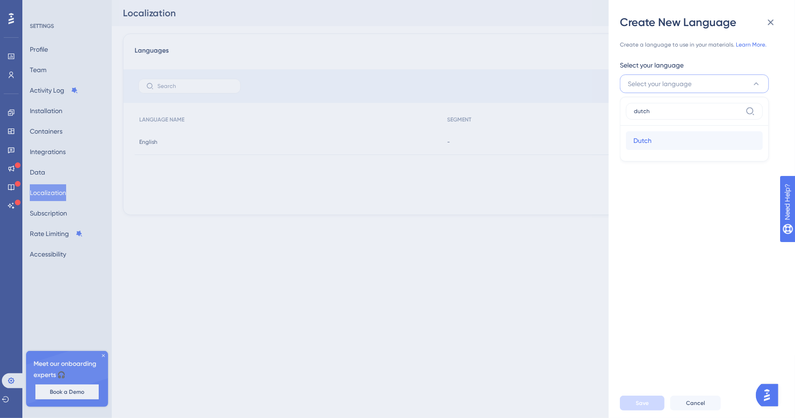
click at [650, 138] on span "Dutch" at bounding box center [642, 140] width 18 height 11
click at [643, 400] on span "Save" at bounding box center [642, 402] width 13 height 7
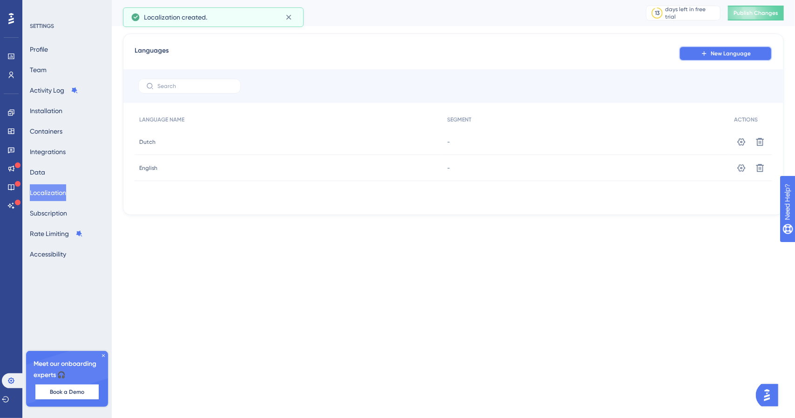
click at [711, 54] on button "New Language" at bounding box center [725, 53] width 93 height 15
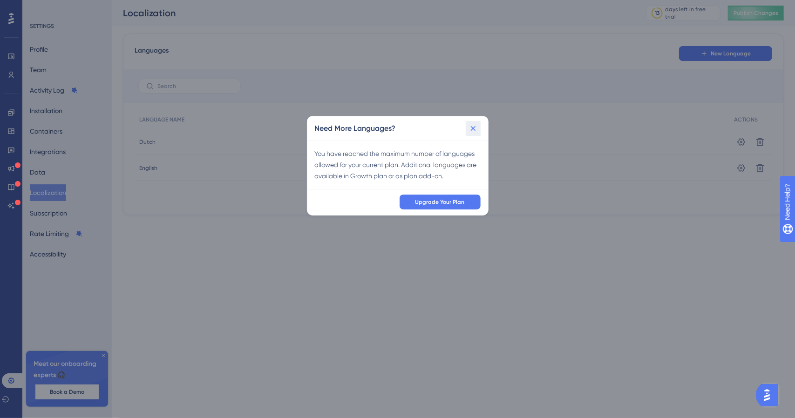
click at [475, 131] on icon at bounding box center [472, 128] width 9 height 9
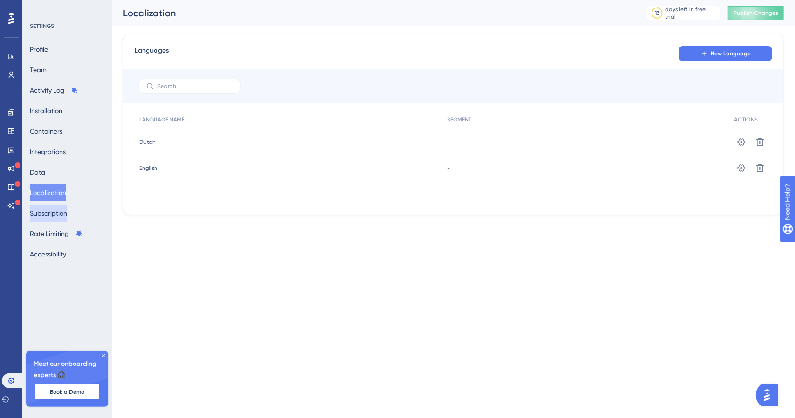
click at [65, 216] on button "Subscription" at bounding box center [48, 213] width 37 height 17
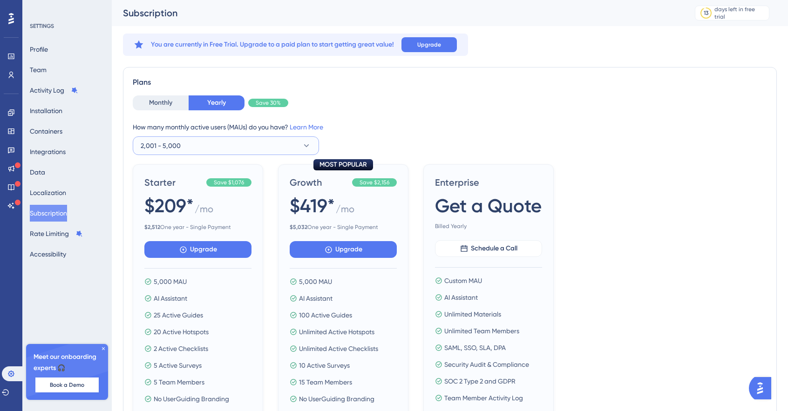
click at [201, 145] on button "2,001 - 5,000" at bounding box center [226, 145] width 186 height 19
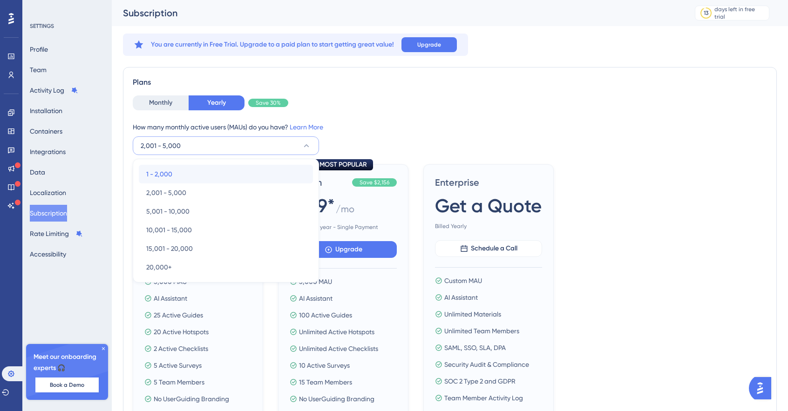
click at [183, 173] on div "1 - 2,000 1 - 2,000" at bounding box center [225, 174] width 159 height 19
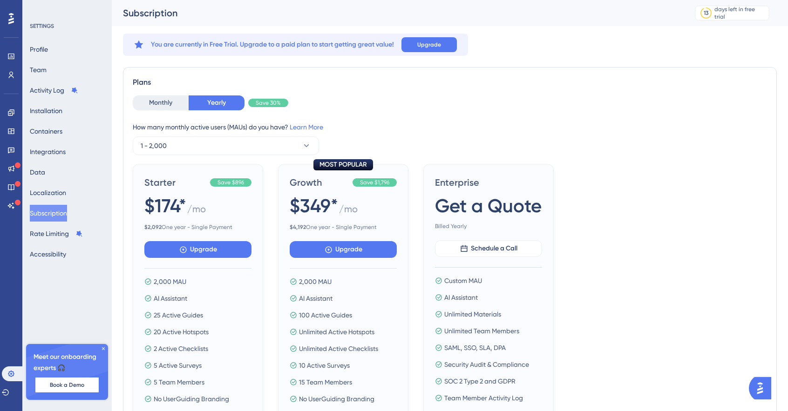
click at [440, 117] on div "Monthly Yearly Save 30% How many monthly active users ([PERSON_NAME]) do you ha…" at bounding box center [450, 125] width 634 height 60
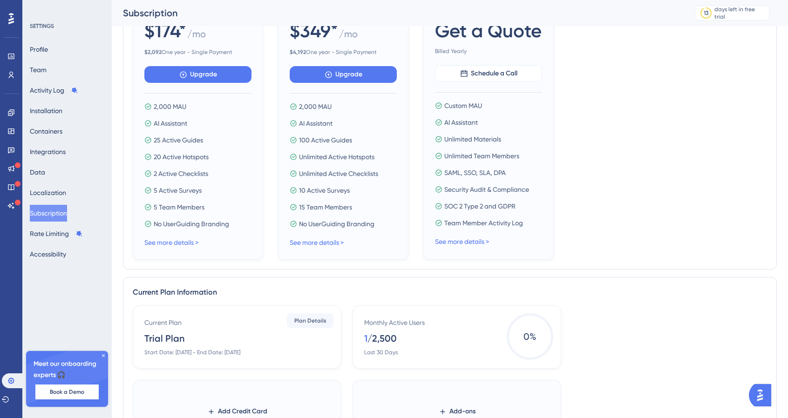
scroll to position [183, 0]
click at [182, 239] on link "See more details >" at bounding box center [171, 242] width 54 height 7
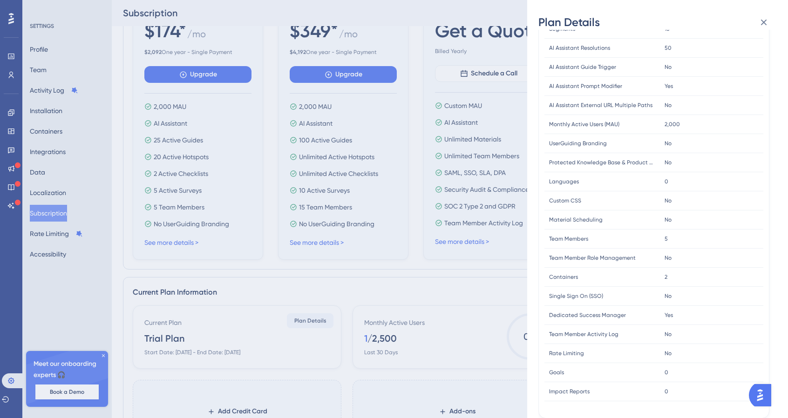
scroll to position [0, 0]
